Goal: Information Seeking & Learning: Learn about a topic

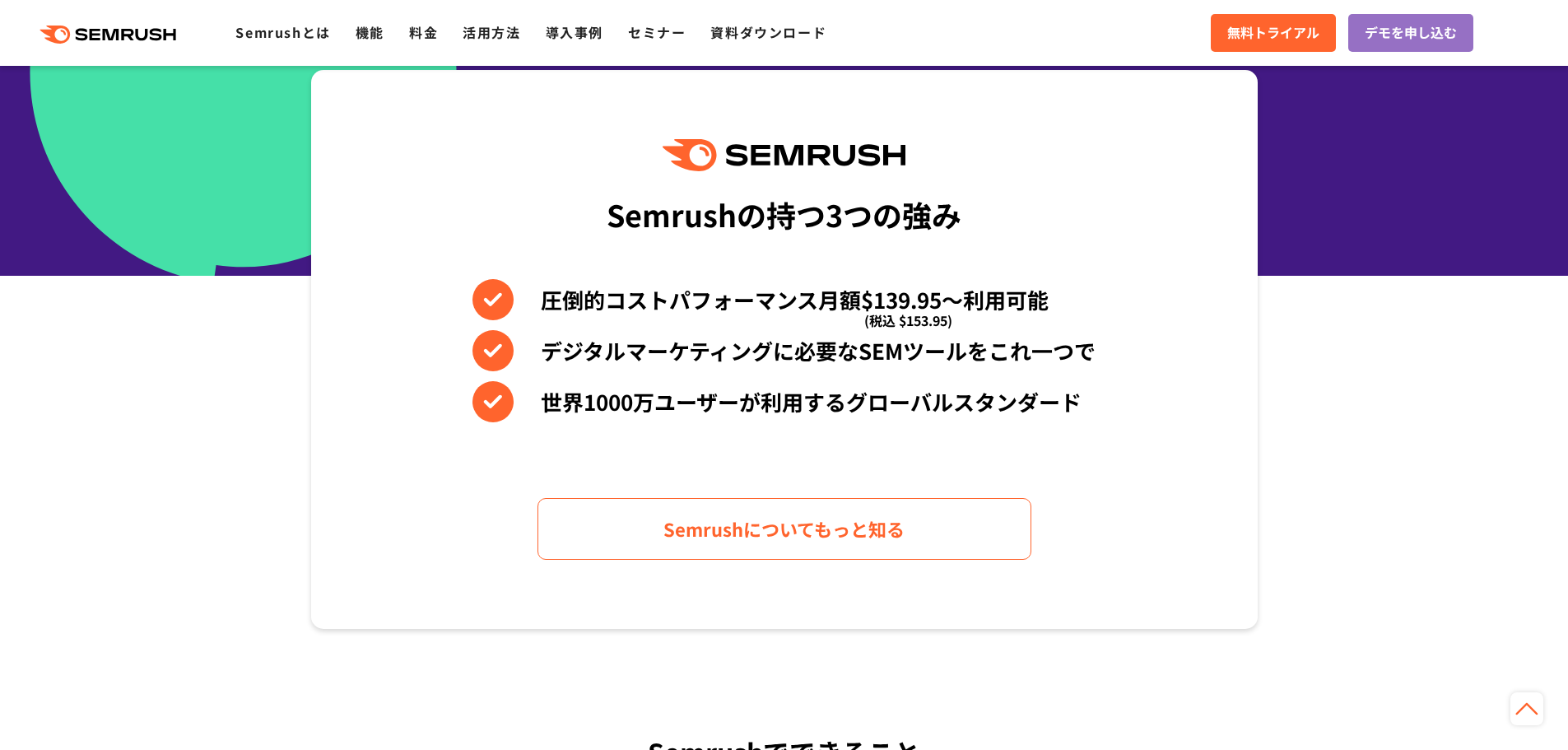
scroll to position [659, 0]
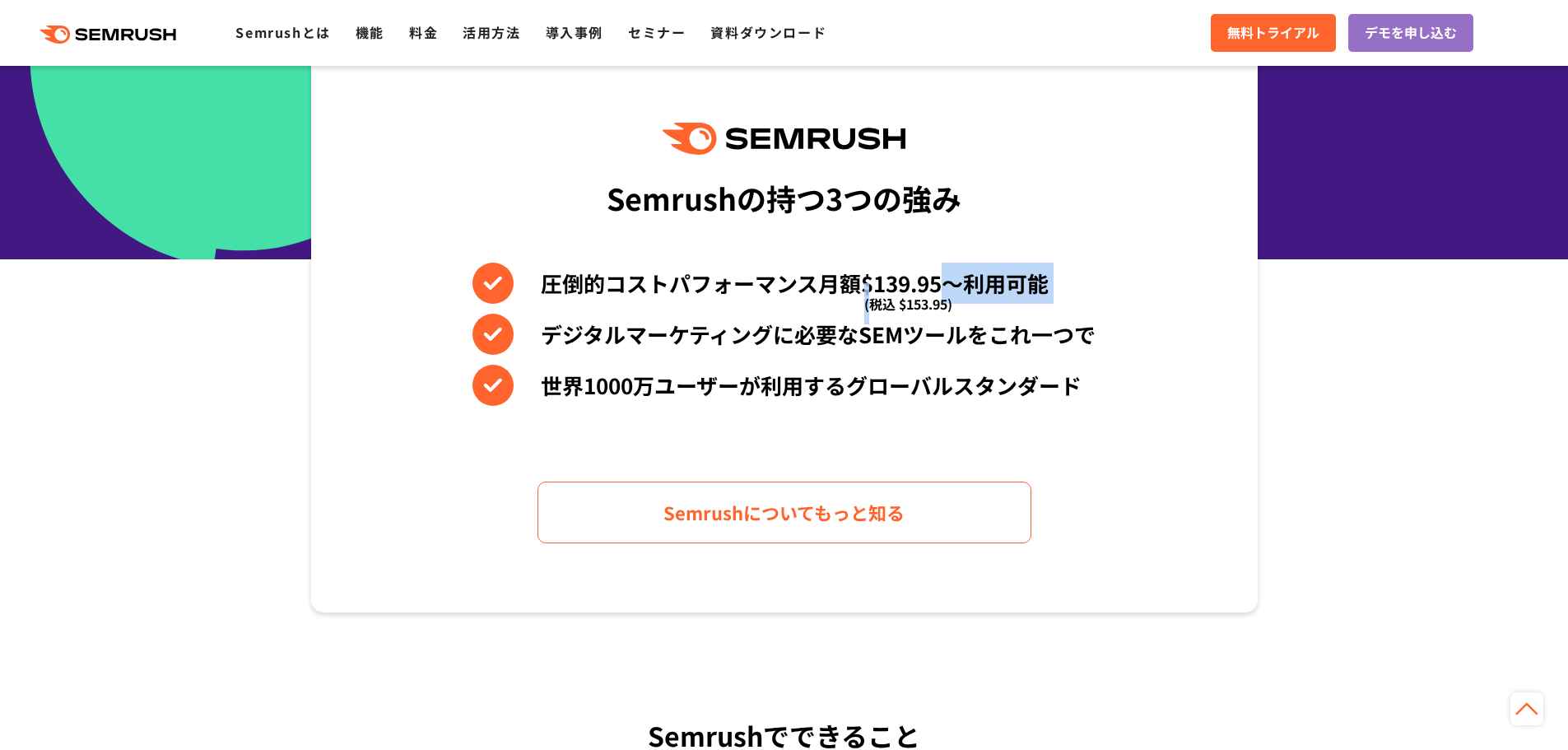
drag, startPoint x: 872, startPoint y: 283, endPoint x: 939, endPoint y: 282, distance: 67.0
click at [939, 282] on li "圧倒的コストパフォーマンス月額$139.95〜利用可能 (税込 $153.95)" at bounding box center [784, 283] width 623 height 41
click at [940, 282] on li "圧倒的コストパフォーマンス月額$139.95〜利用可能 (税込 $153.95)" at bounding box center [784, 283] width 623 height 41
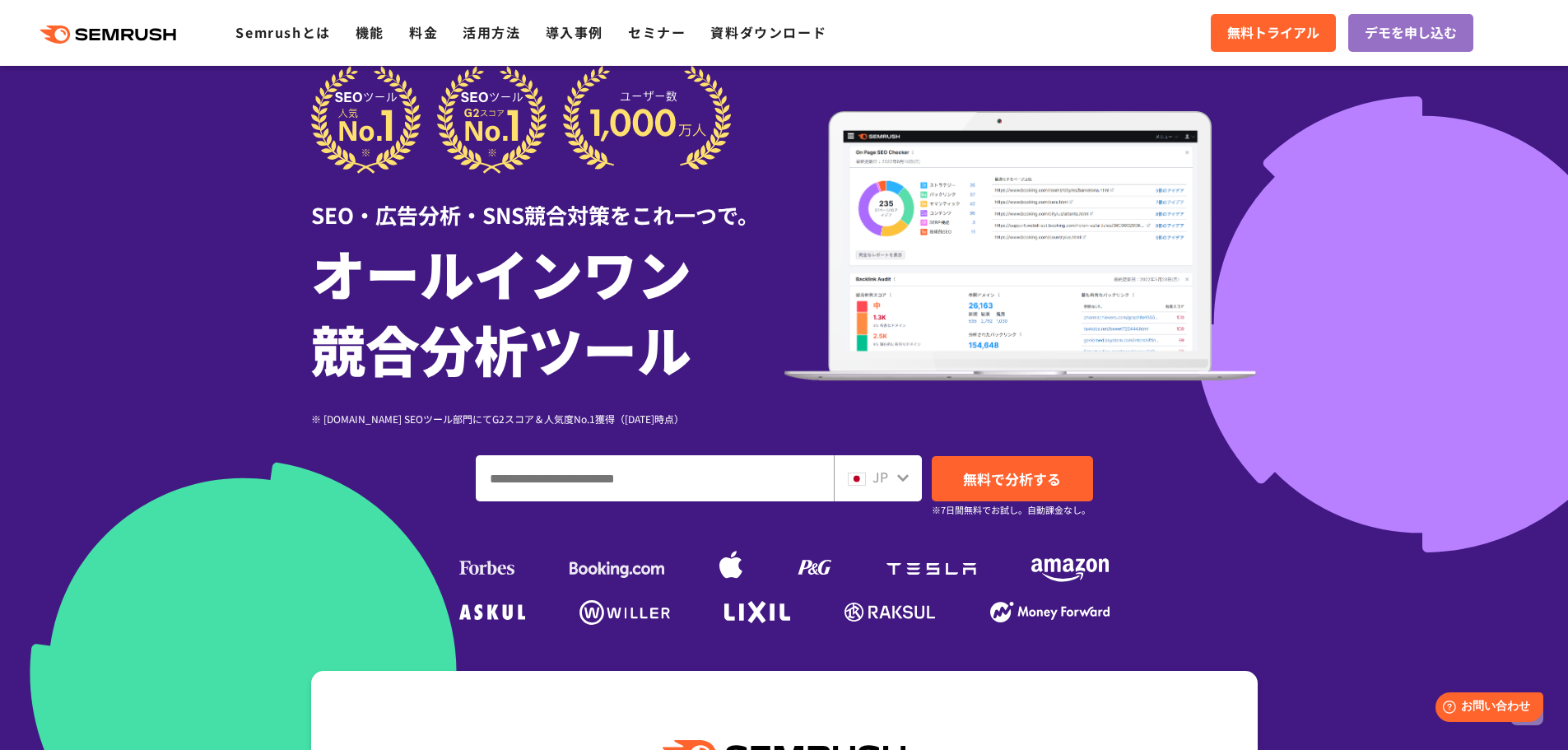
scroll to position [0, 0]
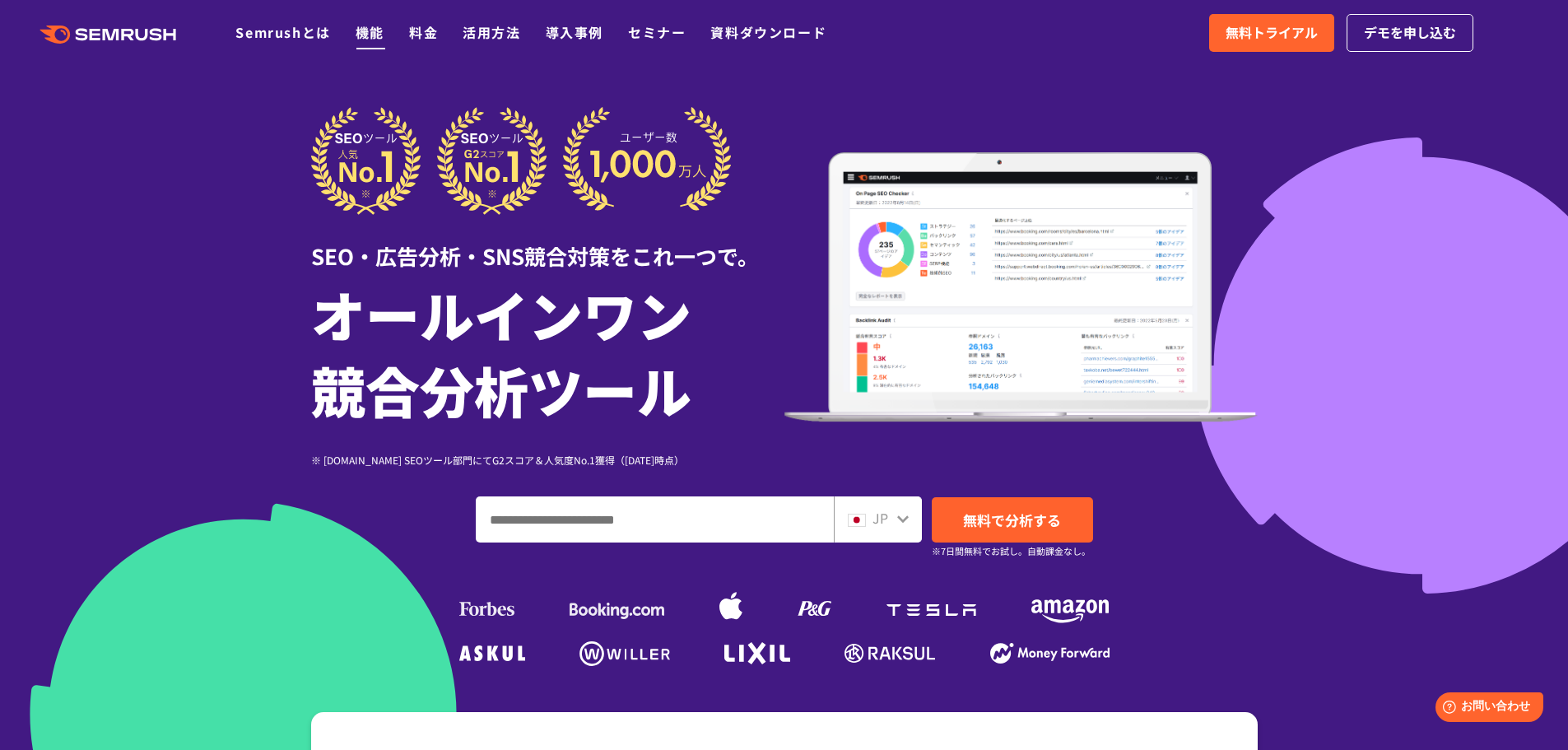
click at [368, 31] on link "機能" at bounding box center [369, 31] width 29 height 19
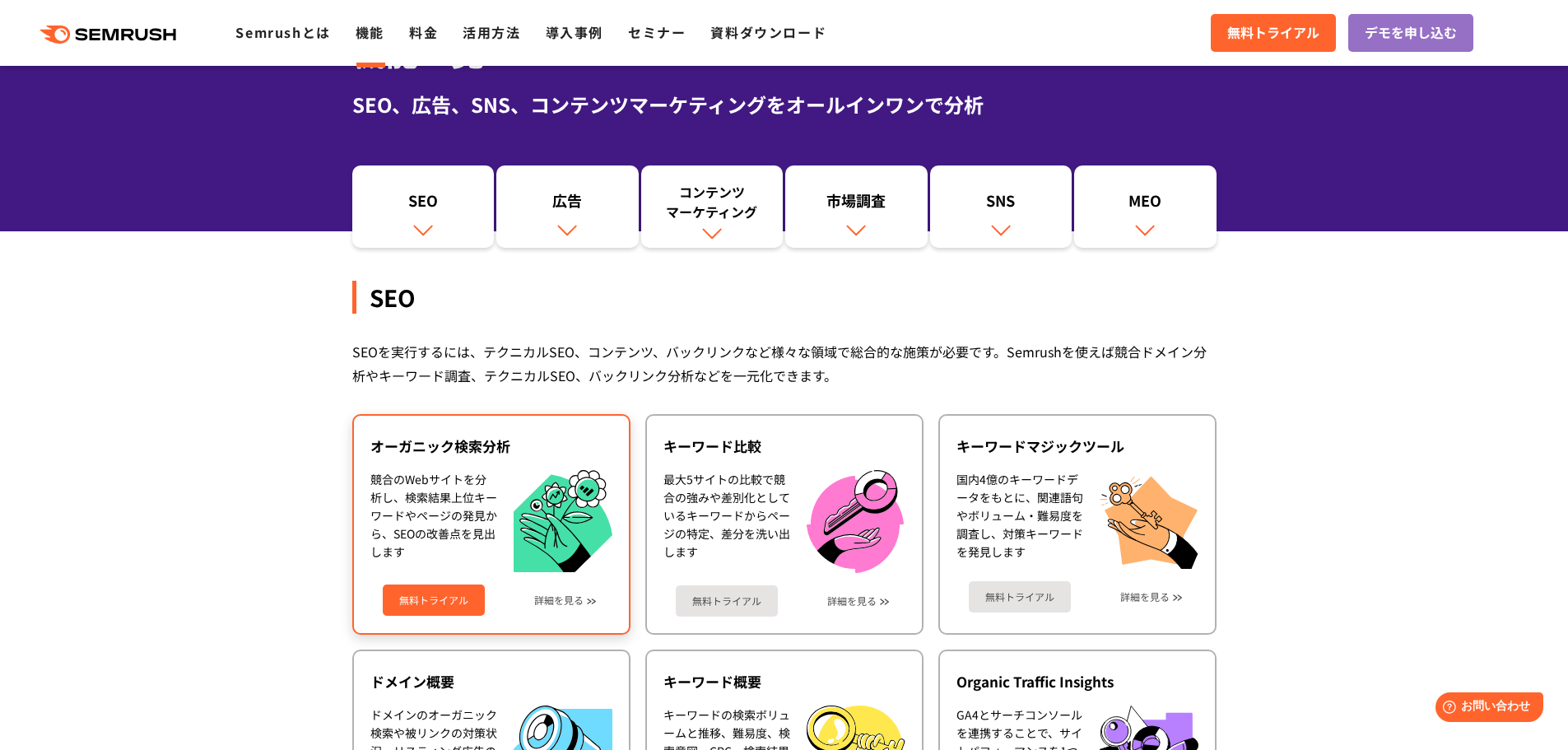
scroll to position [329, 0]
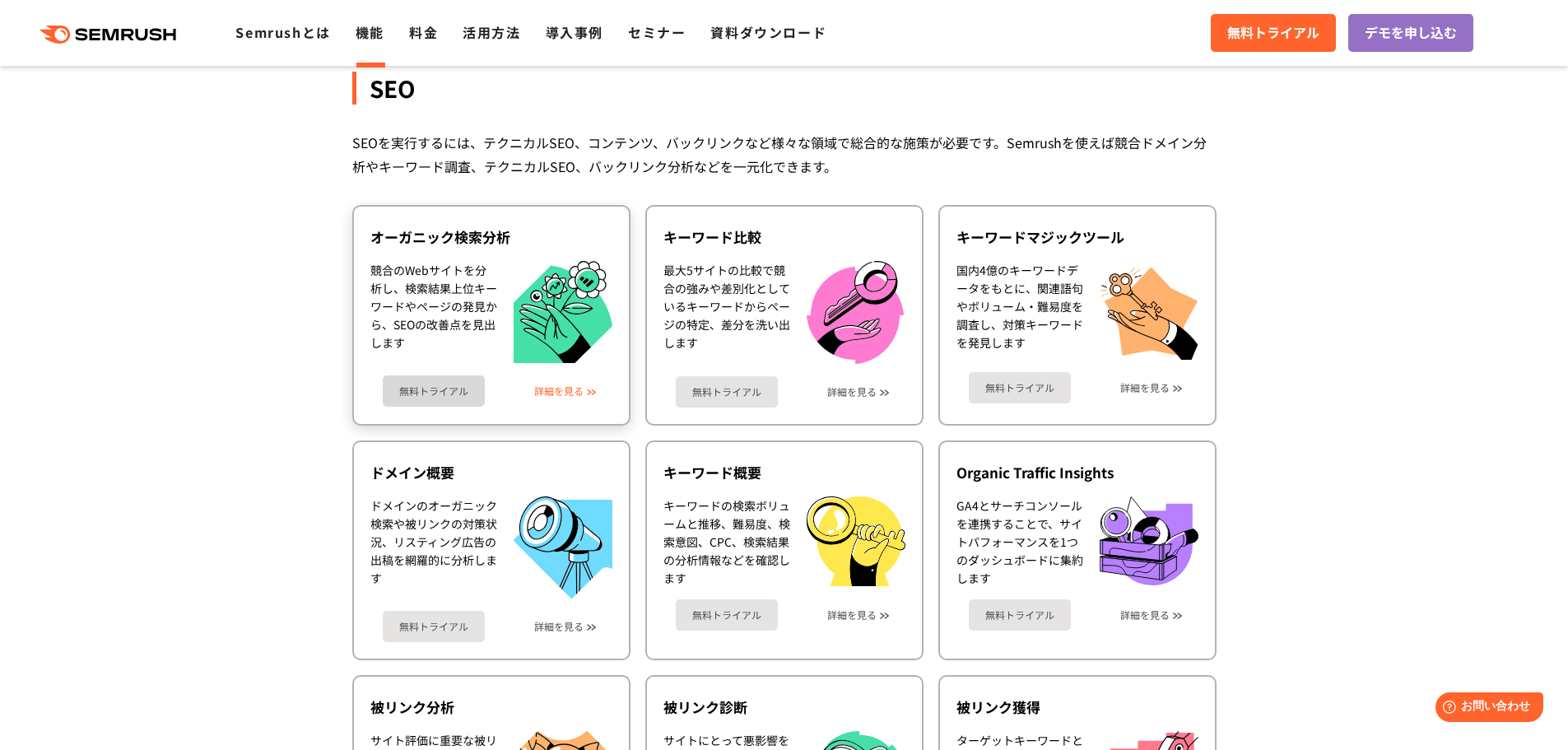
click at [563, 385] on link "詳細を見る" at bounding box center [559, 391] width 50 height 12
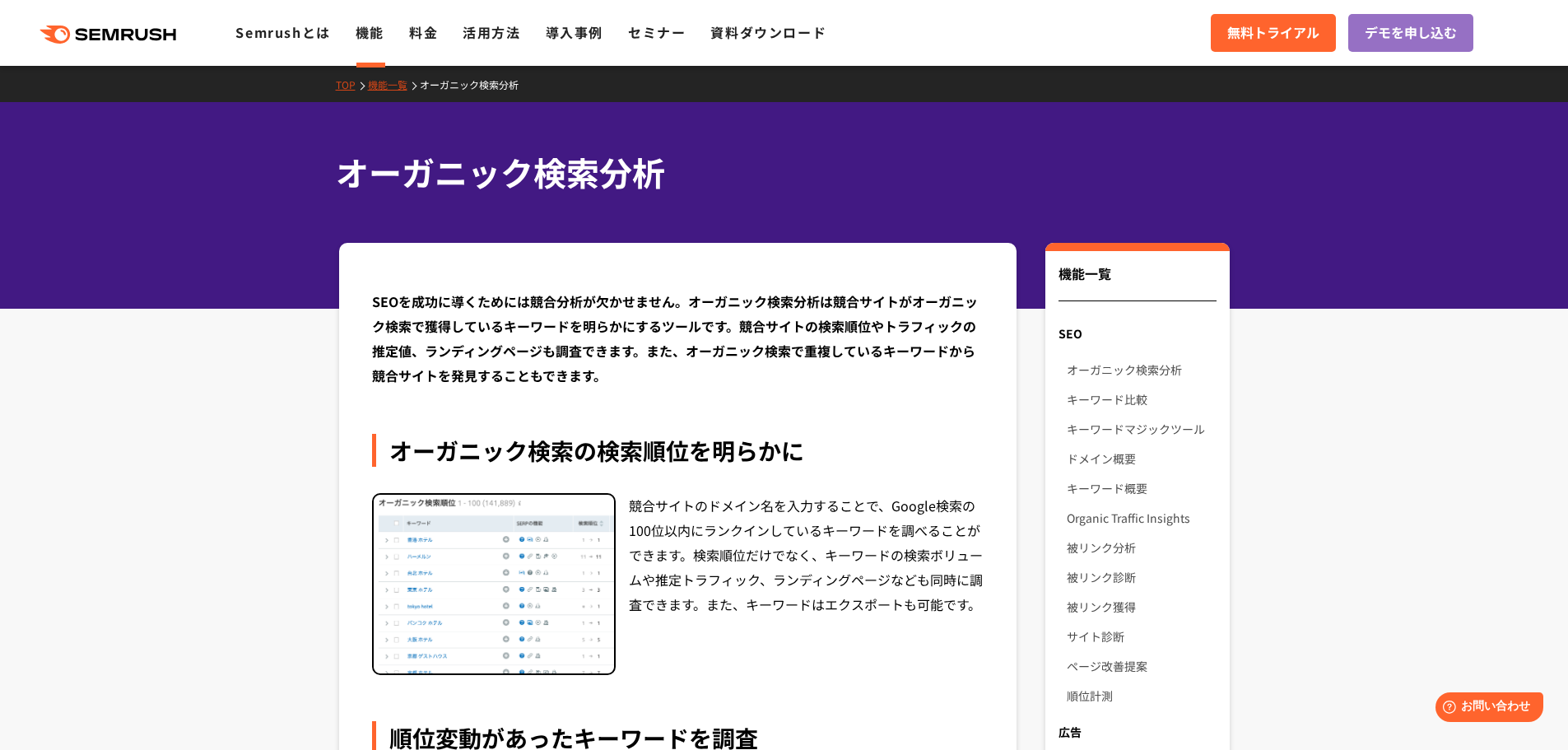
click at [398, 77] on link "機能一覧" at bounding box center [393, 84] width 52 height 14
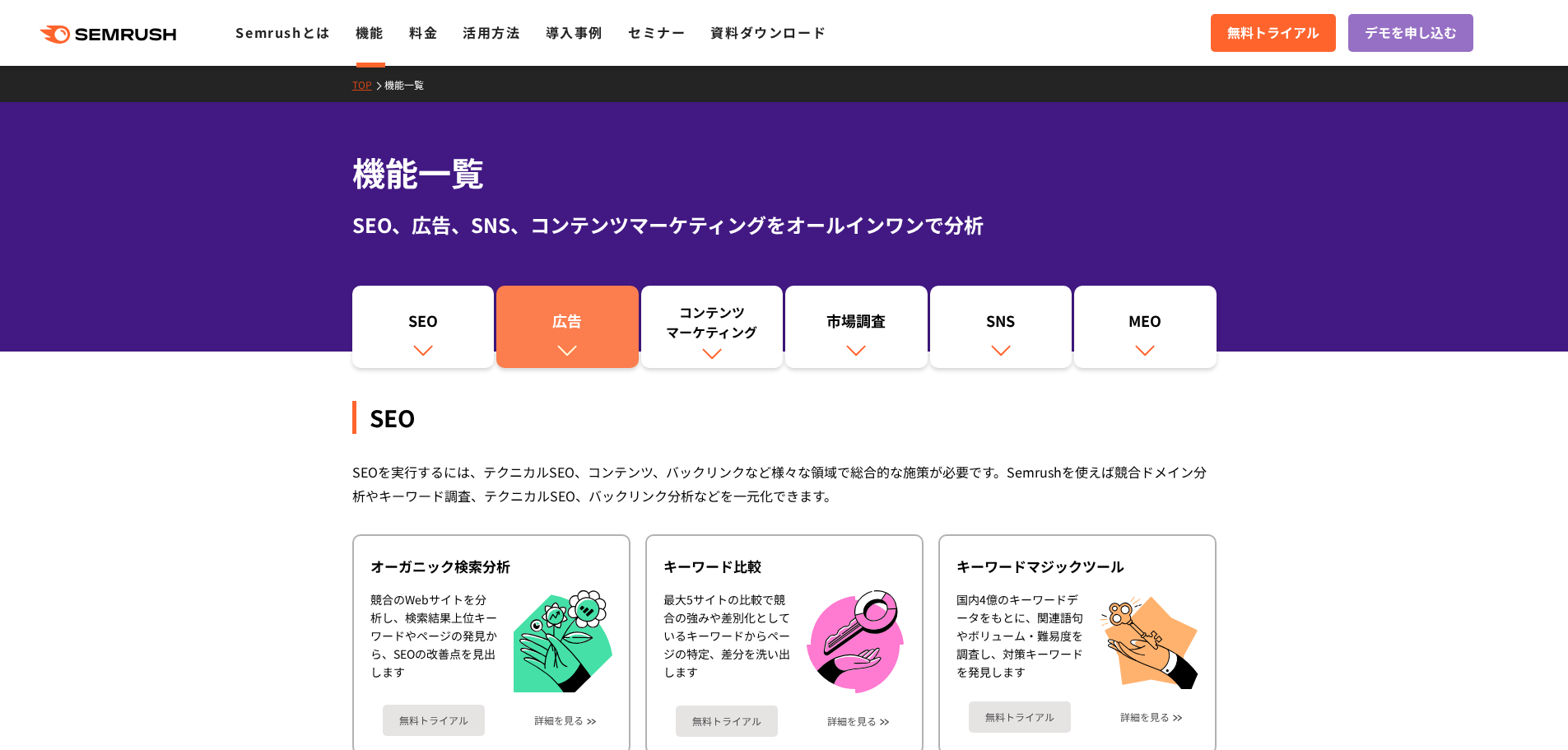
click at [579, 315] on div "広告" at bounding box center [568, 324] width 126 height 28
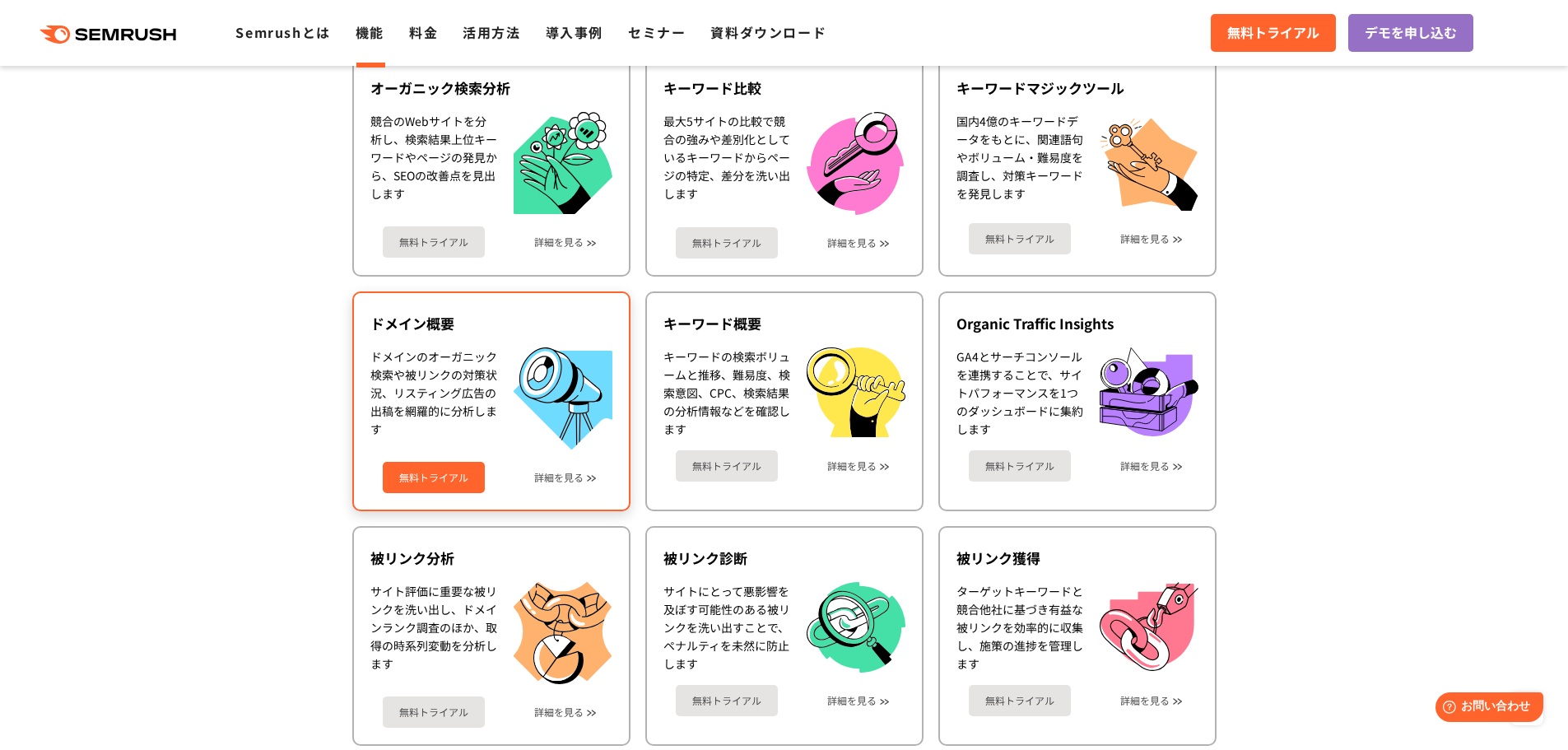
scroll to position [561, 0]
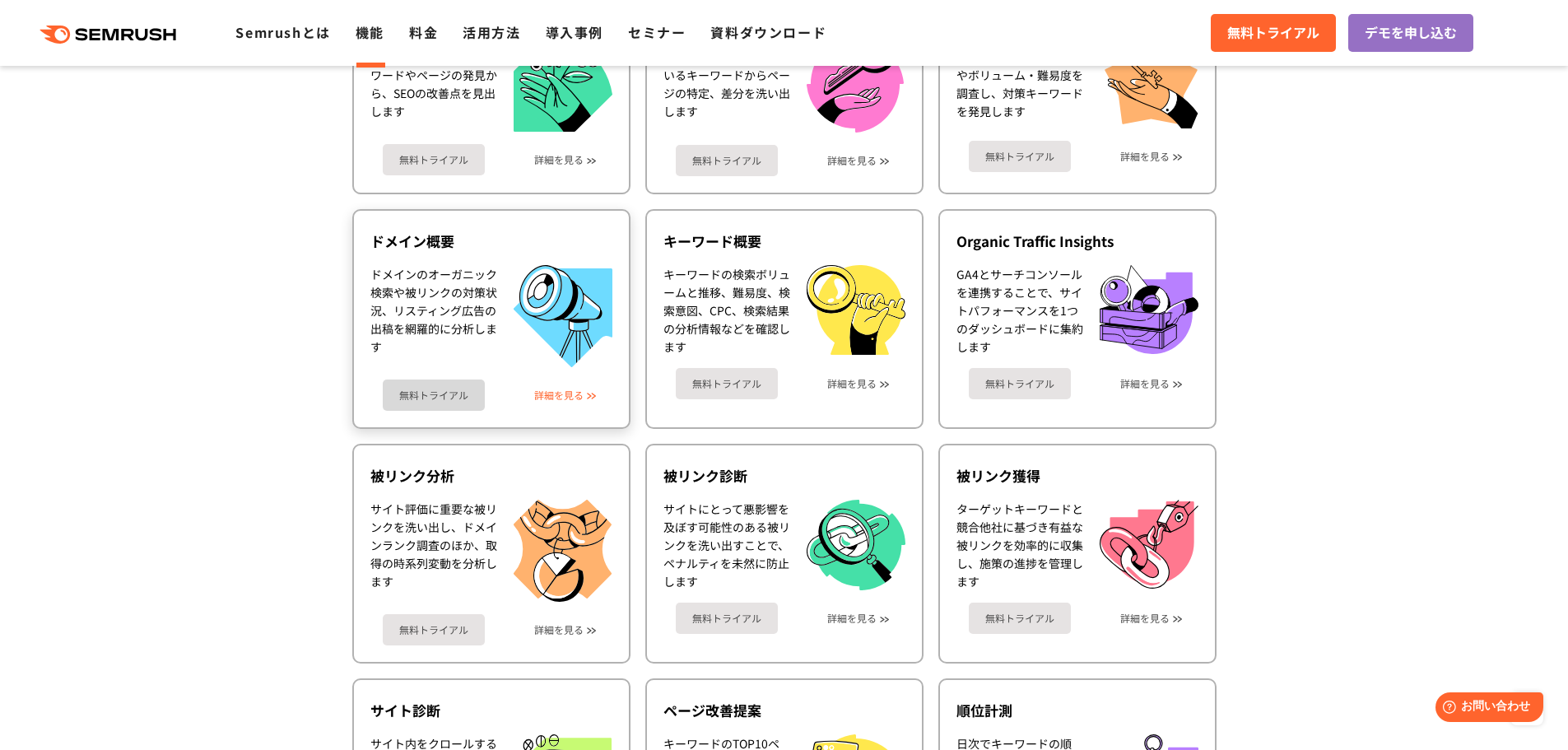
click at [563, 392] on link "詳細を見る" at bounding box center [559, 395] width 50 height 12
click at [584, 632] on link "詳細を見る" at bounding box center [559, 629] width 50 height 12
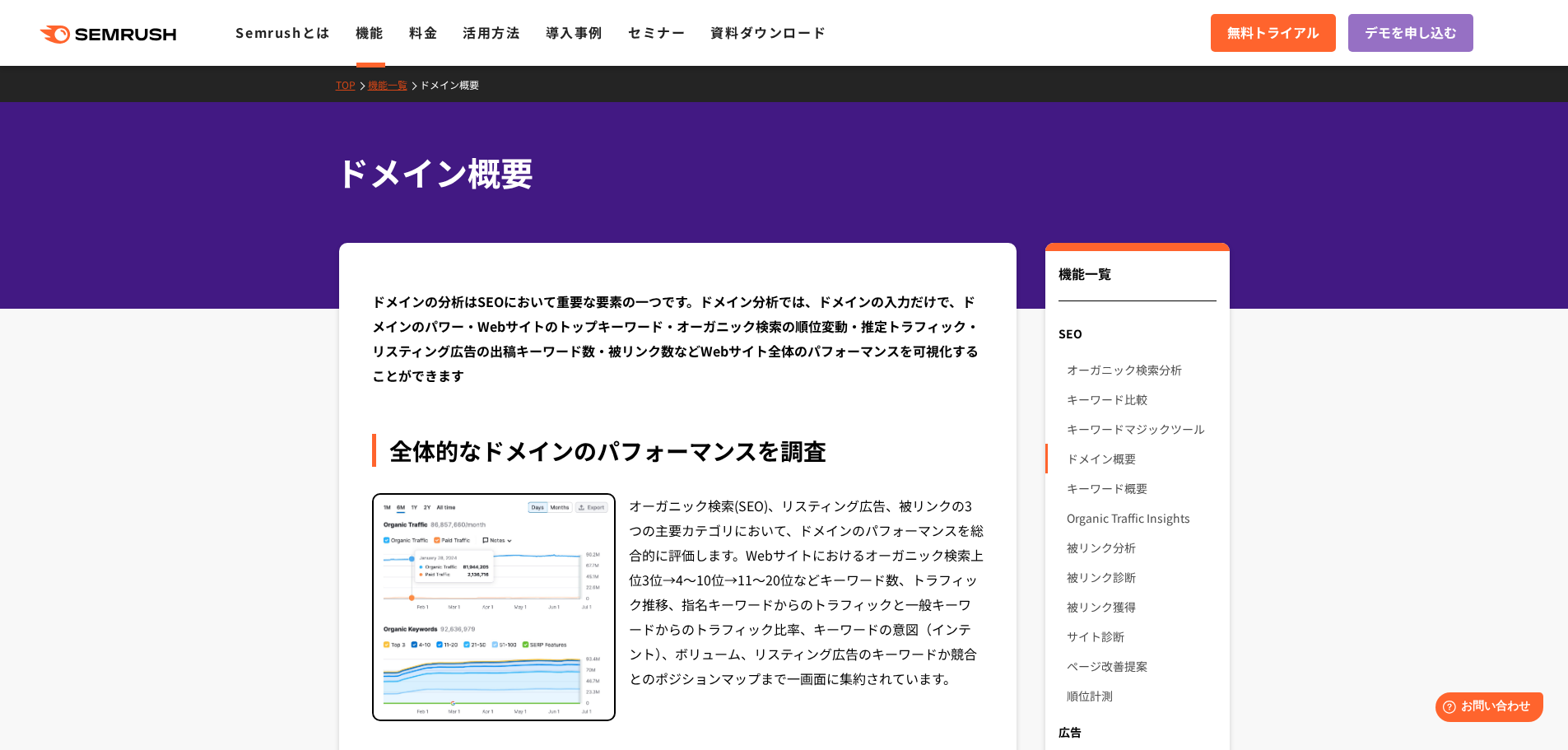
click at [384, 83] on link "機能一覧" at bounding box center [393, 84] width 52 height 14
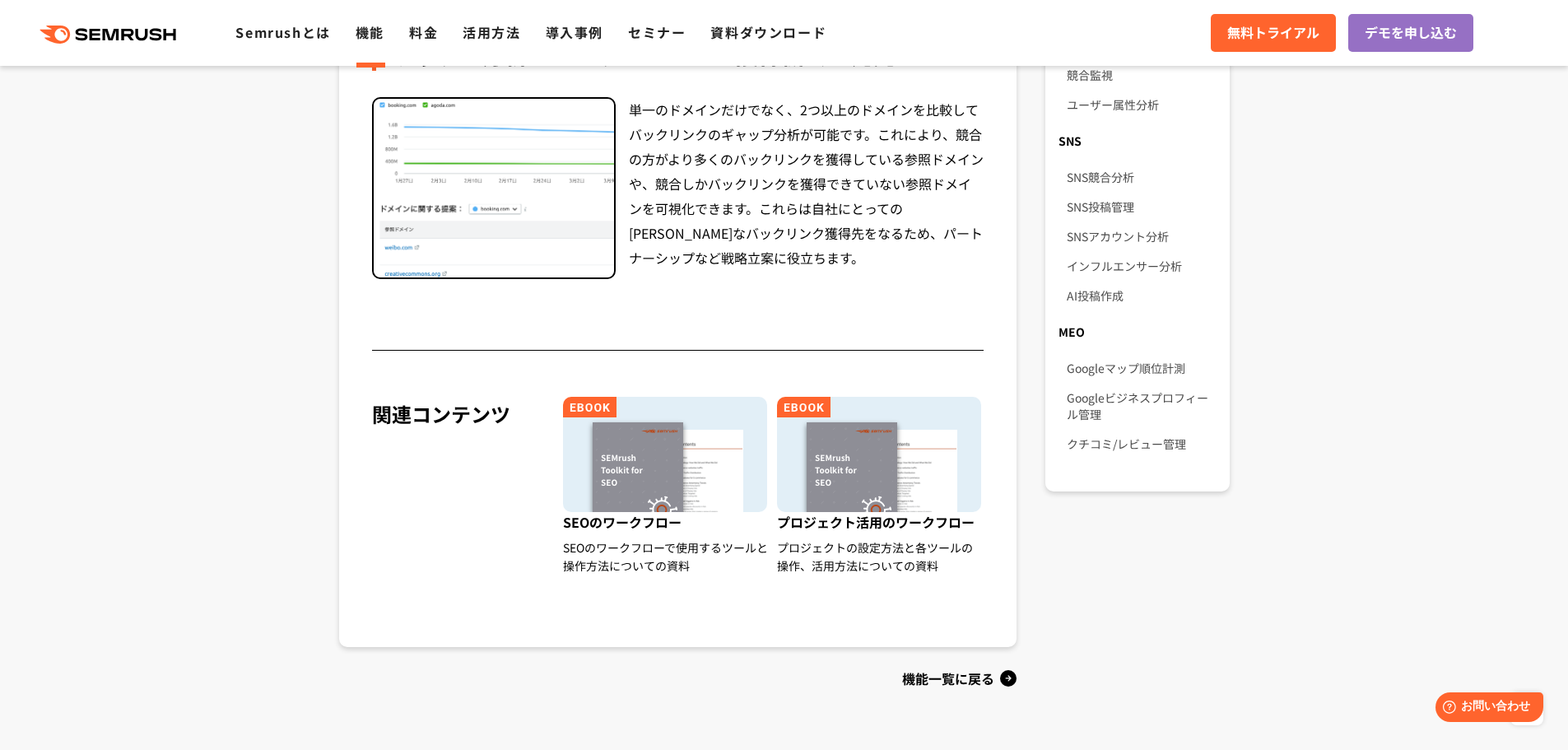
scroll to position [1153, 0]
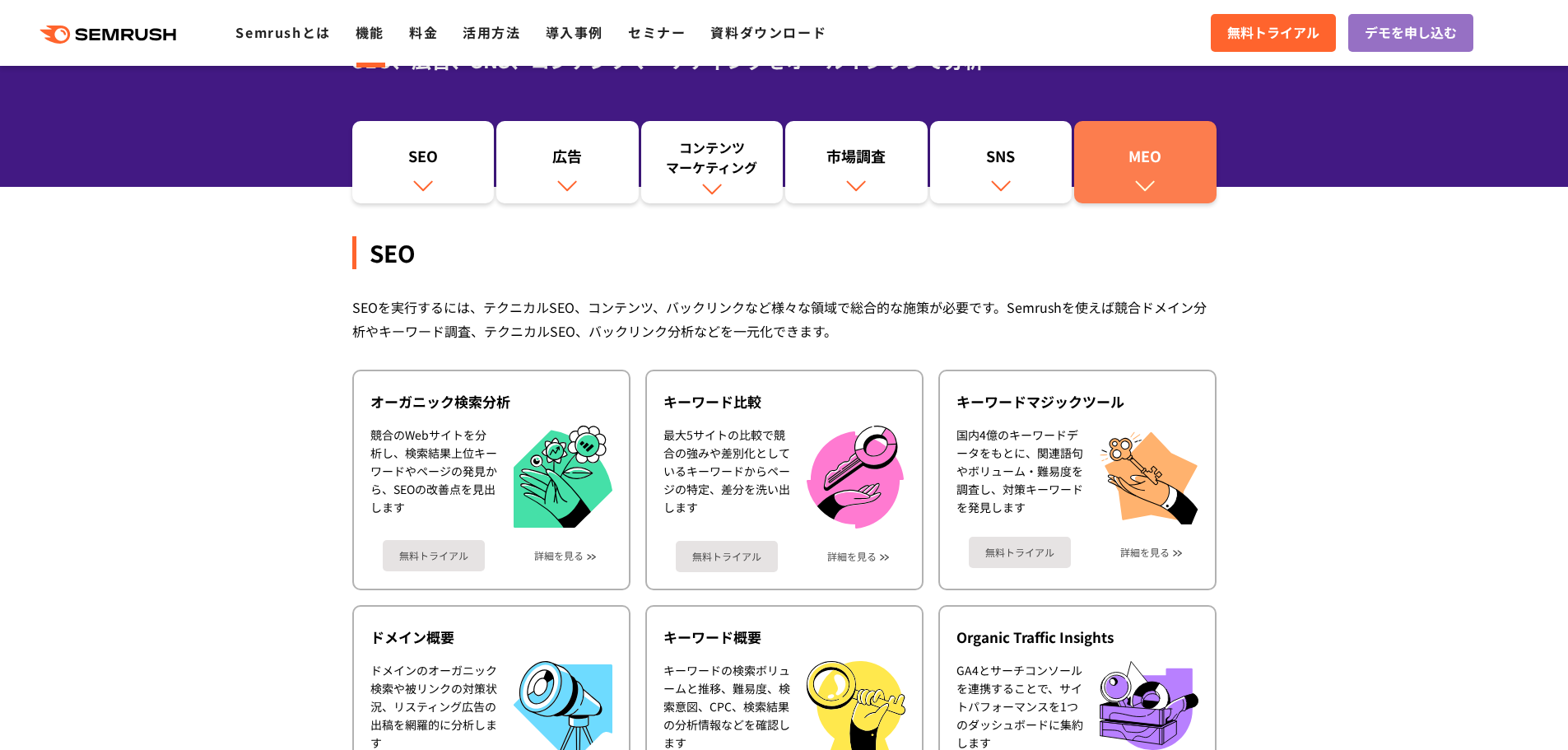
click at [1147, 163] on div "MEO" at bounding box center [1145, 159] width 126 height 28
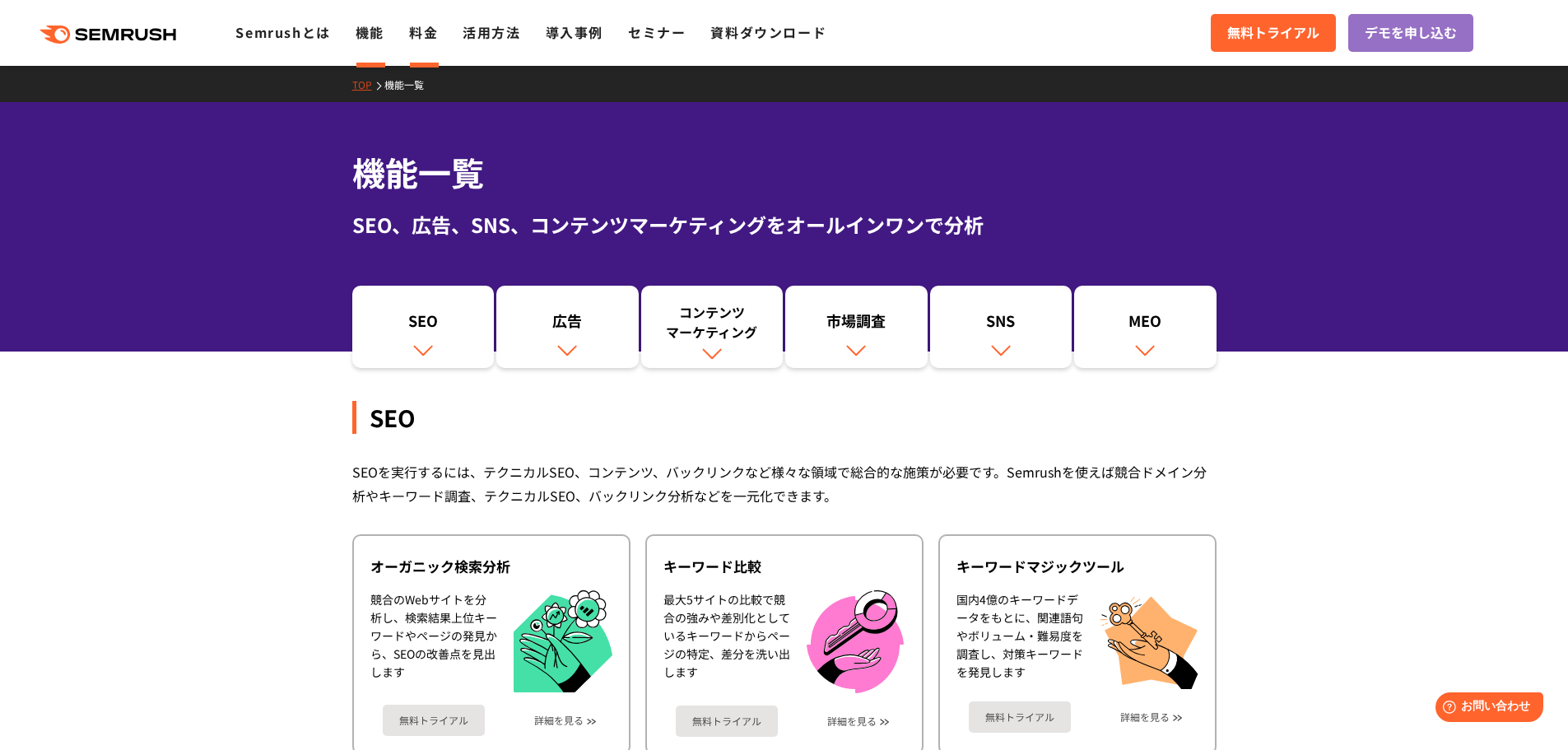
click at [416, 34] on link "料金" at bounding box center [423, 31] width 29 height 19
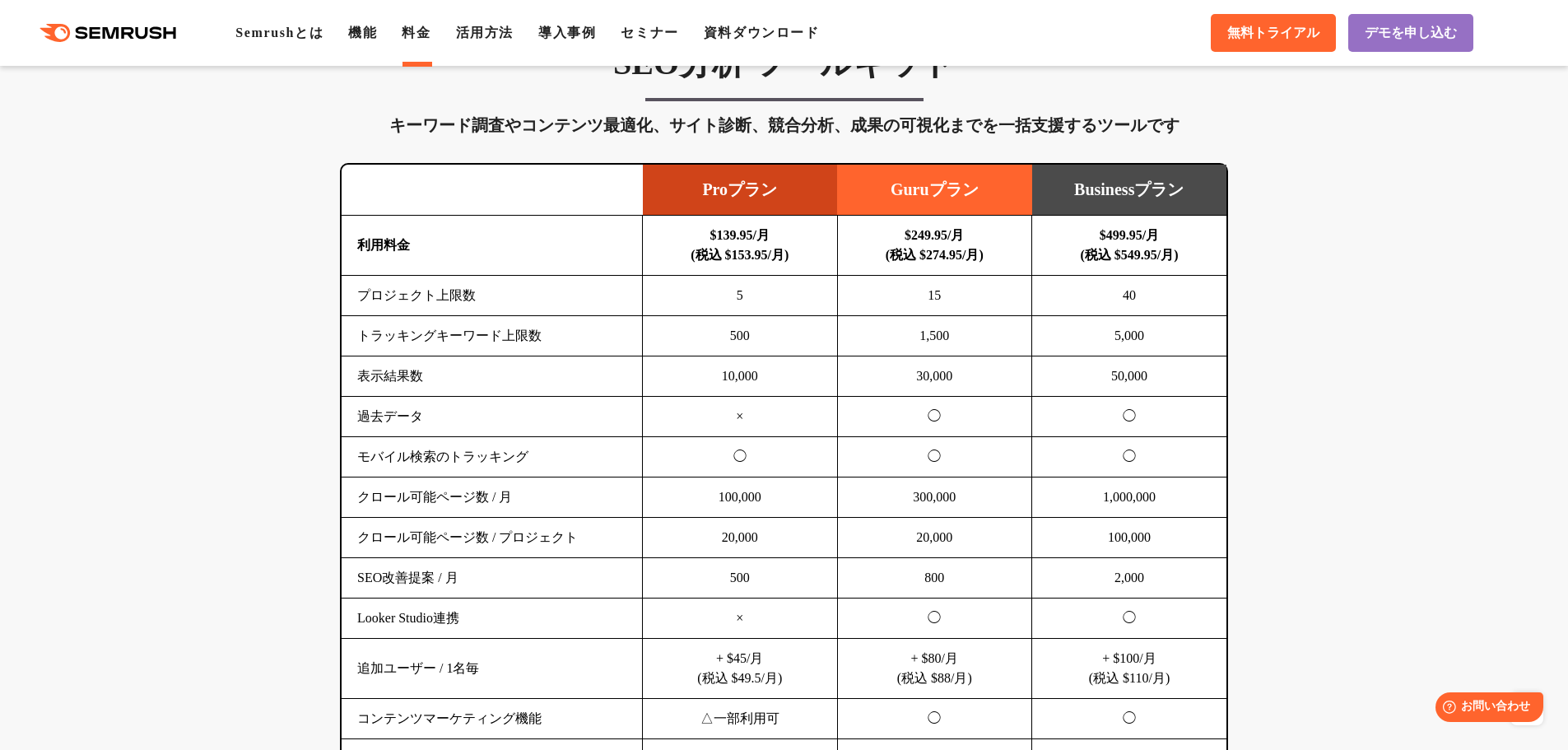
scroll to position [988, 0]
drag, startPoint x: 671, startPoint y: 123, endPoint x: 607, endPoint y: 120, distance: 64.1
click at [668, 123] on div "キーワード調査やコンテンツ最適化、サイト診断、競合分析、成果の可視化までを一括支援するツールです" at bounding box center [784, 125] width 888 height 27
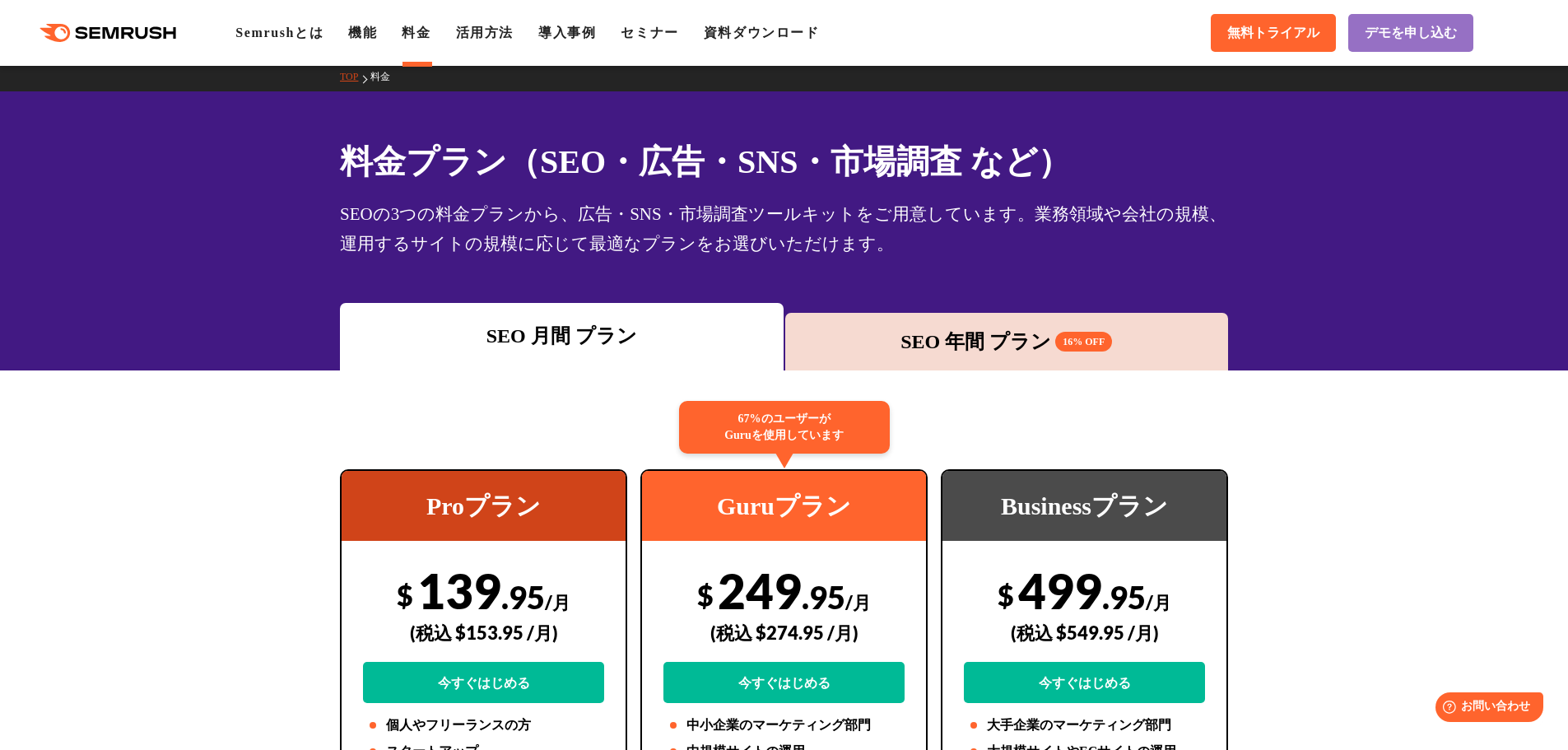
scroll to position [0, 0]
